Goal: Navigation & Orientation: Find specific page/section

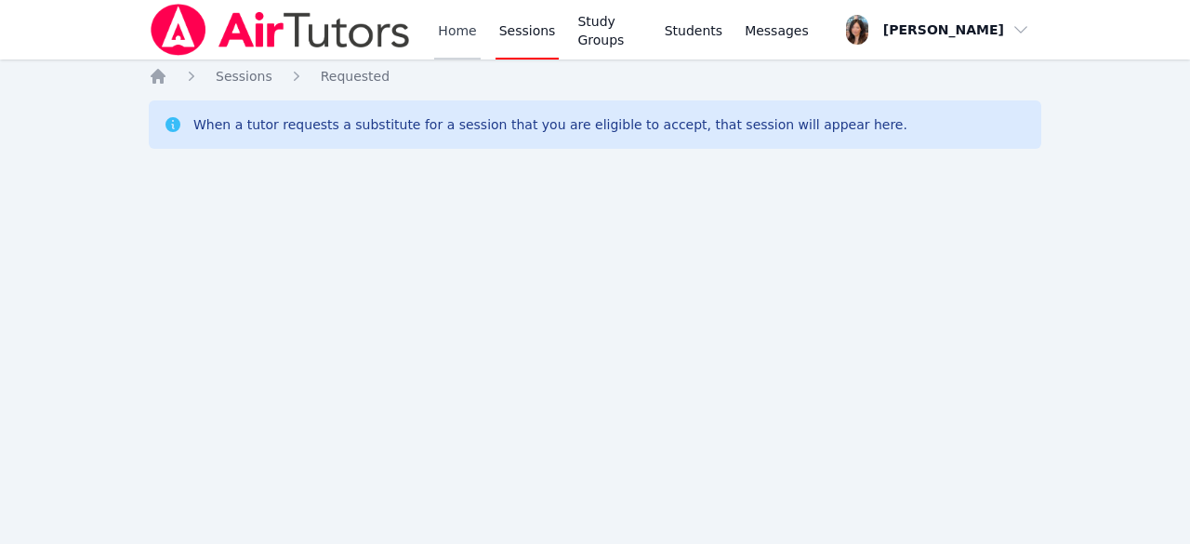
click at [458, 33] on link "Home" at bounding box center [457, 30] width 46 height 60
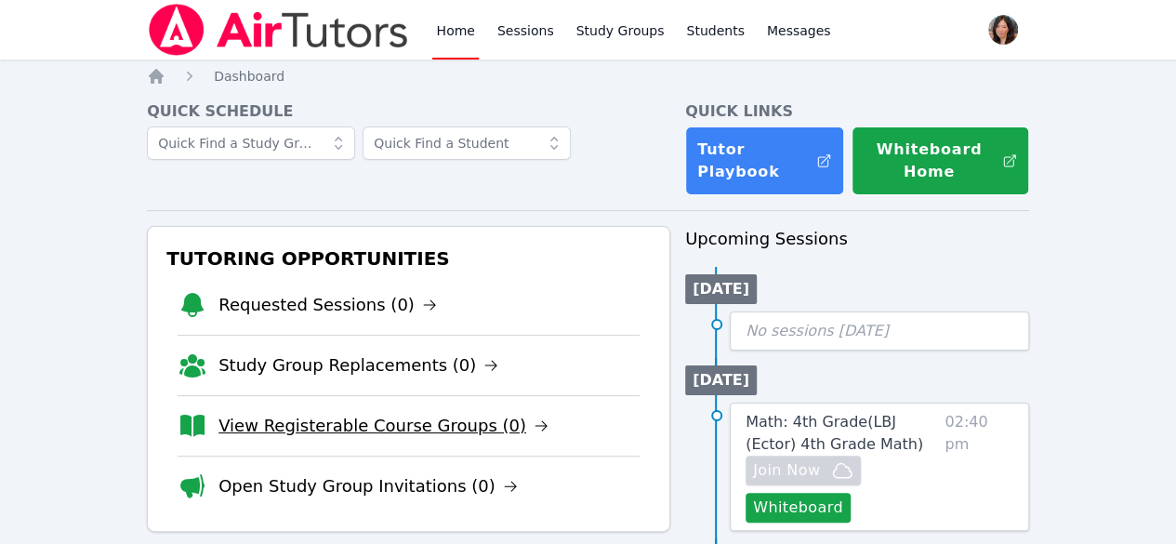
click at [342, 413] on link "View Registerable Course Groups (0)" at bounding box center [383, 426] width 330 height 26
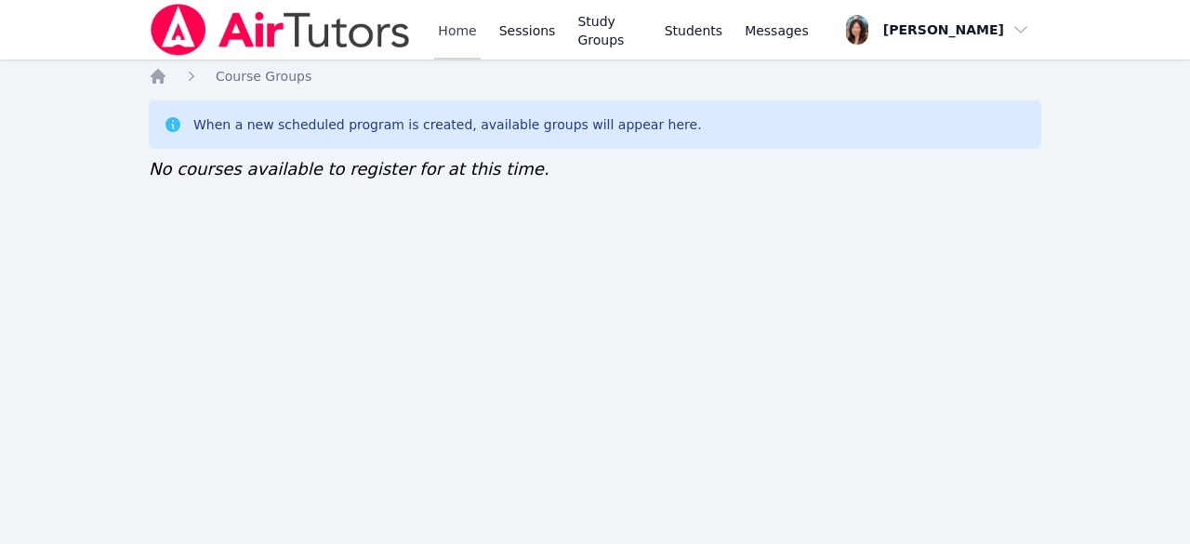
click at [463, 26] on link "Home" at bounding box center [457, 30] width 46 height 60
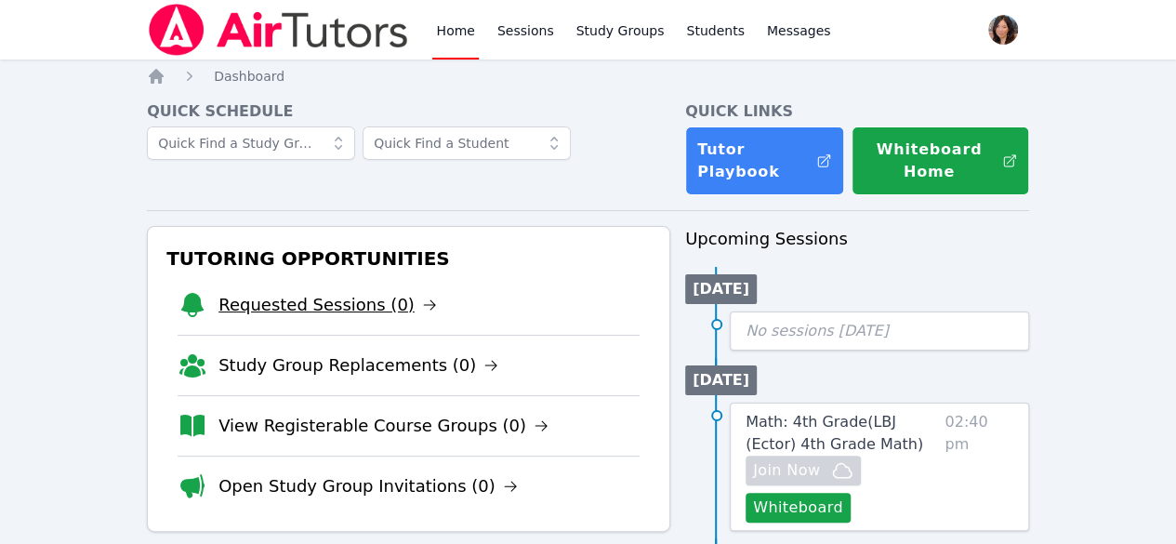
click at [318, 302] on link "Requested Sessions (0)" at bounding box center [327, 305] width 218 height 26
